Goal: Find specific page/section: Find specific page/section

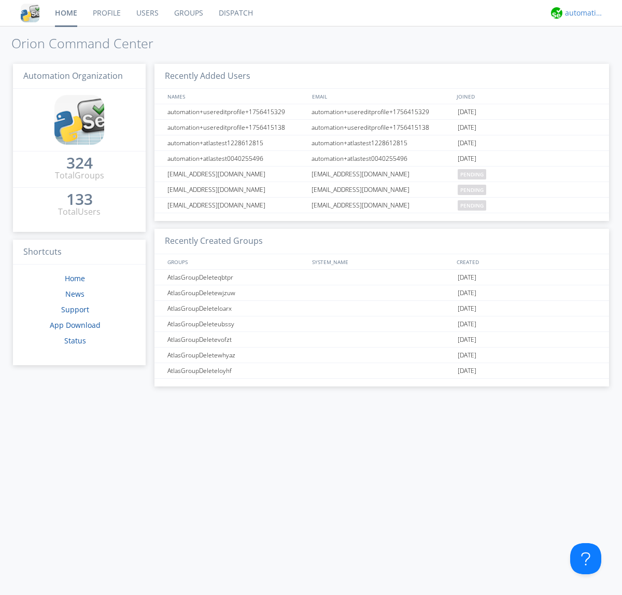
click at [582, 13] on div "automation+atlas" at bounding box center [584, 13] width 39 height 10
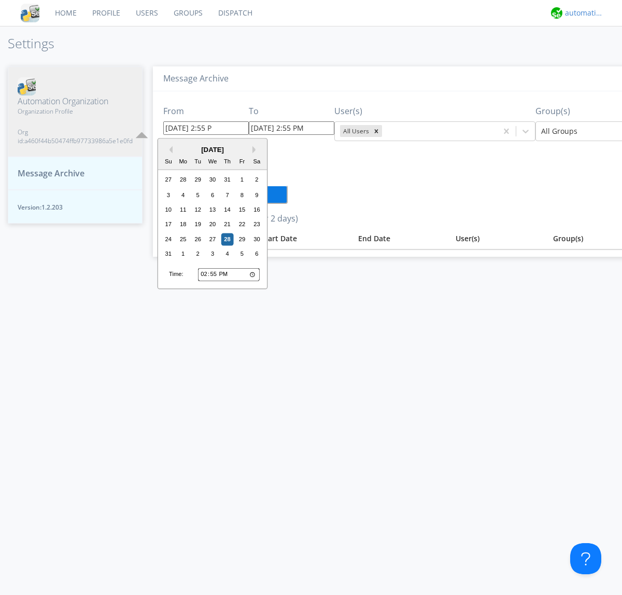
type input "[DATE] 2:55 PM"
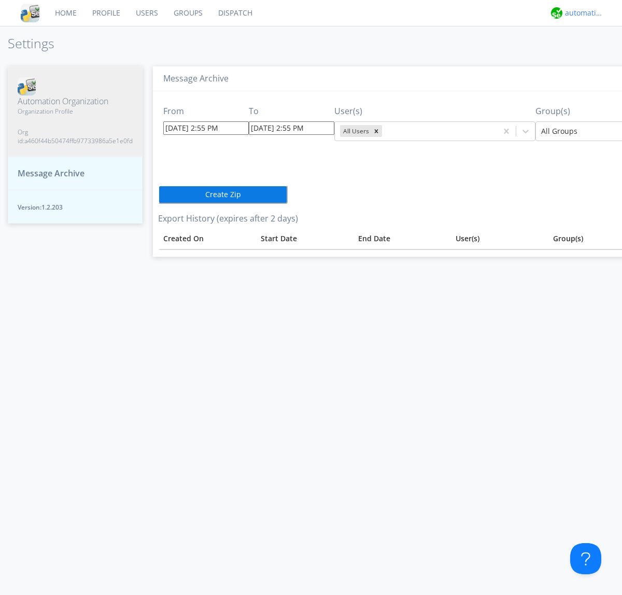
click at [582, 13] on div "automation+atlas" at bounding box center [584, 13] width 39 height 10
